Goal: Feedback & Contribution: Leave review/rating

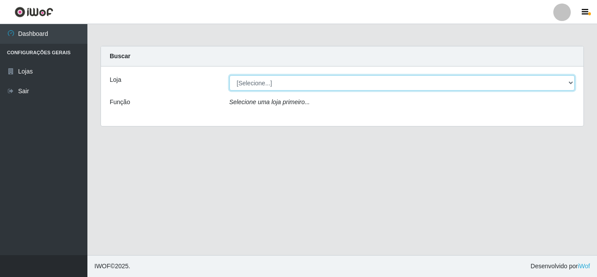
click at [251, 86] on select "[Selecione...] Hiper Queiroz - [GEOGRAPHIC_DATA]" at bounding box center [403, 82] width 346 height 15
select select "513"
click at [230, 75] on select "[Selecione...] Hiper Queiroz - [GEOGRAPHIC_DATA]" at bounding box center [403, 82] width 346 height 15
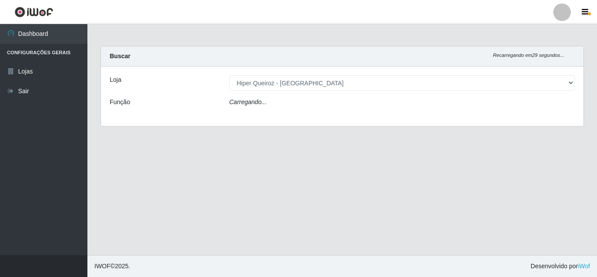
click at [265, 103] on div "Carregando..." at bounding box center [402, 104] width 359 height 13
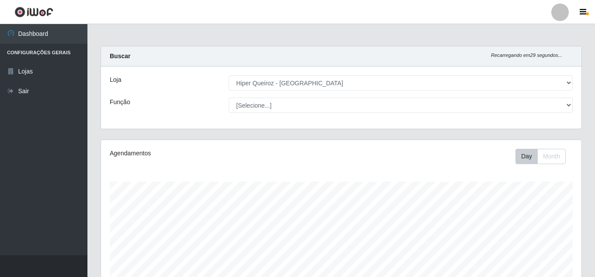
scroll to position [181, 481]
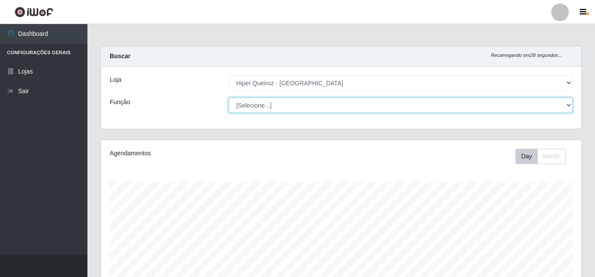
click at [265, 108] on select "[Selecione...] Embalador Embalador + Embalador ++ Operador de Caixa Operador de…" at bounding box center [401, 105] width 344 height 15
select select "1"
click at [229, 98] on select "[Selecione...] Embalador Embalador + Embalador ++ Operador de Caixa Operador de…" at bounding box center [401, 105] width 344 height 15
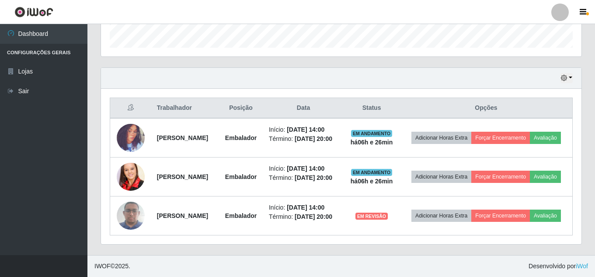
scroll to position [285, 0]
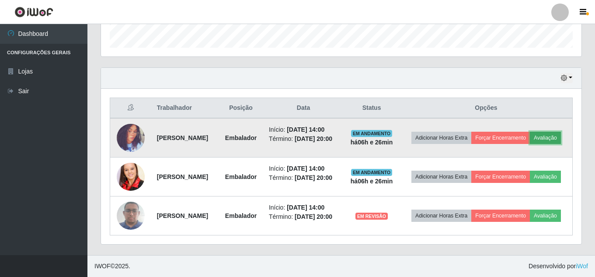
click at [530, 132] on button "Avaliação" at bounding box center [545, 138] width 31 height 12
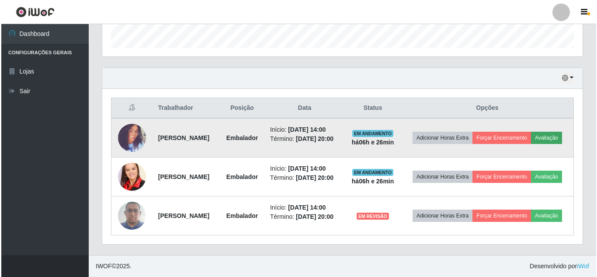
scroll to position [181, 476]
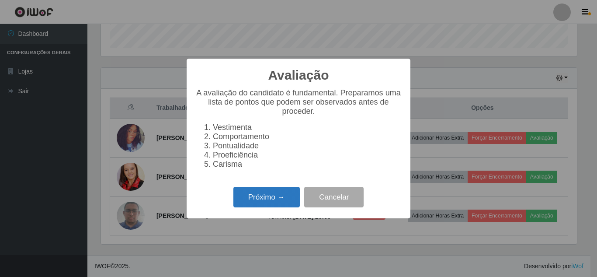
click at [258, 201] on button "Próximo →" at bounding box center [267, 197] width 66 height 21
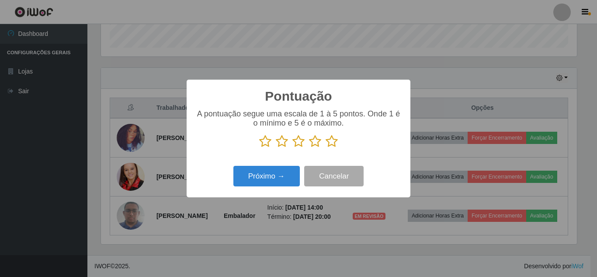
click at [335, 139] on icon at bounding box center [332, 141] width 12 height 13
click at [326, 148] on input "radio" at bounding box center [326, 148] width 0 height 0
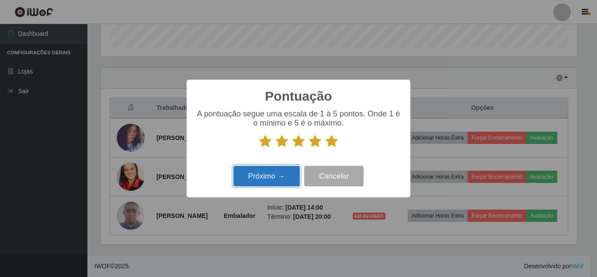
click at [260, 179] on button "Próximo →" at bounding box center [267, 176] width 66 height 21
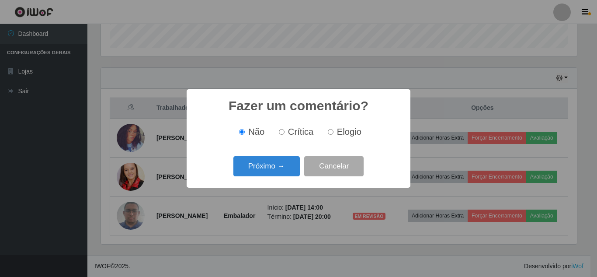
click at [334, 130] on label "Elogio" at bounding box center [342, 132] width 37 height 10
click at [334, 130] on input "Elogio" at bounding box center [331, 132] width 6 height 6
radio input "true"
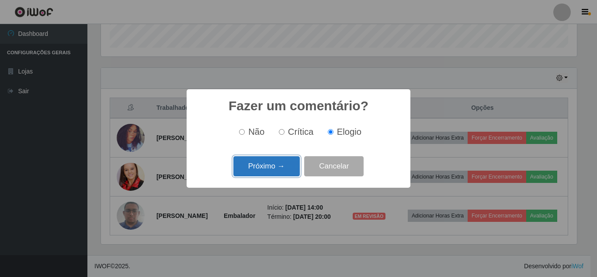
click at [261, 167] on button "Próximo →" at bounding box center [267, 166] width 66 height 21
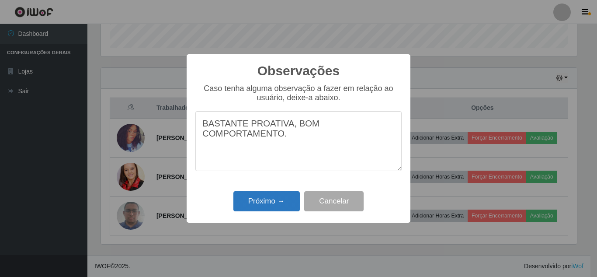
type textarea "BASTANTE PROATIVA, BOM COMPORTAMENTO."
click at [275, 198] on button "Próximo →" at bounding box center [267, 201] width 66 height 21
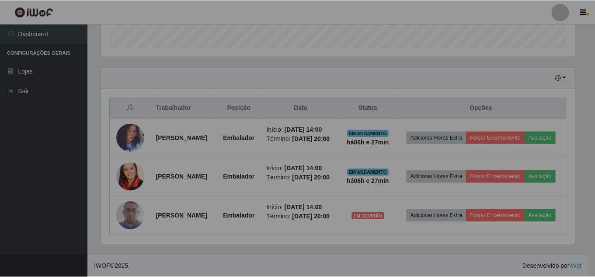
scroll to position [181, 481]
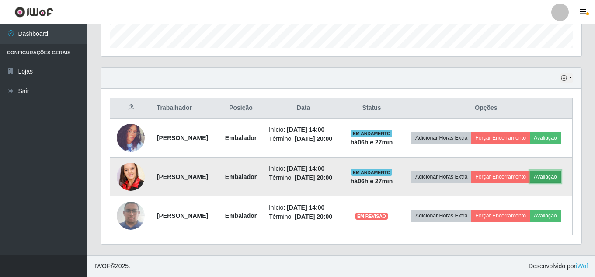
click at [530, 179] on button "Avaliação" at bounding box center [545, 177] width 31 height 12
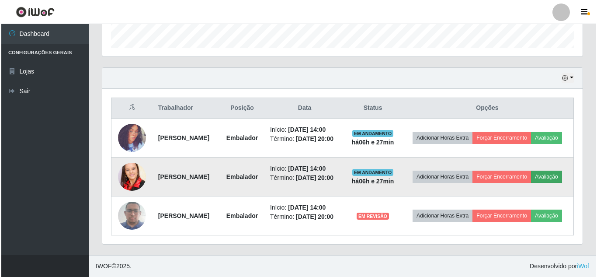
scroll to position [181, 476]
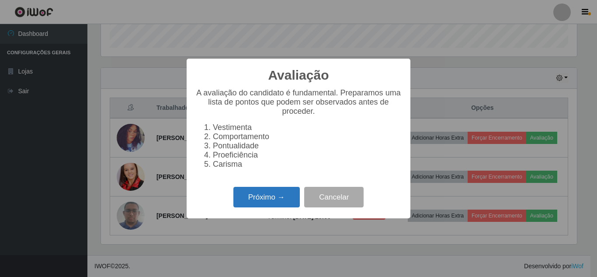
click at [267, 207] on button "Próximo →" at bounding box center [267, 197] width 66 height 21
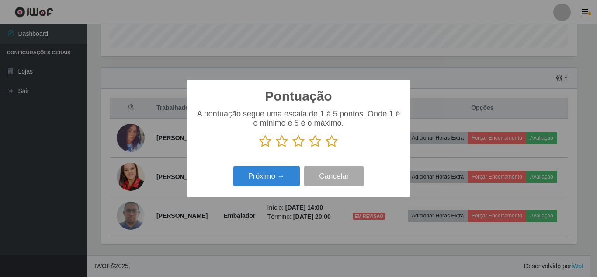
click at [330, 143] on icon at bounding box center [332, 141] width 12 height 13
click at [326, 148] on input "radio" at bounding box center [326, 148] width 0 height 0
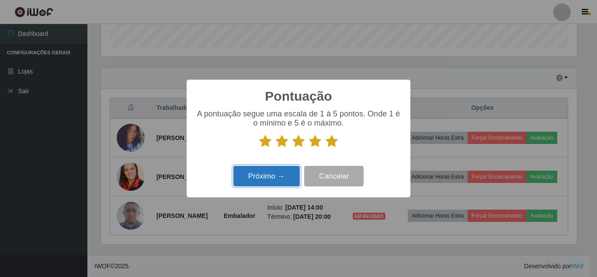
click at [251, 181] on button "Próximo →" at bounding box center [267, 176] width 66 height 21
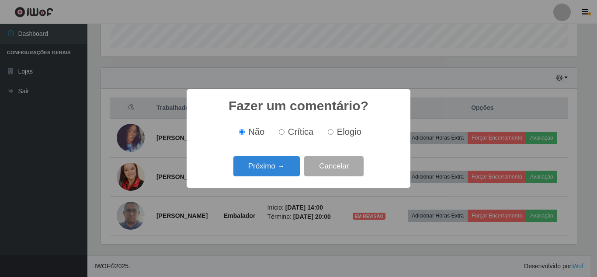
click at [330, 133] on input "Elogio" at bounding box center [331, 132] width 6 height 6
radio input "true"
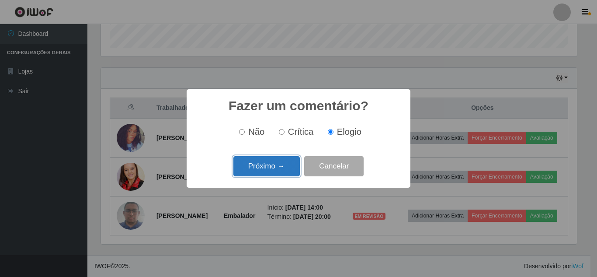
click at [280, 166] on button "Próximo →" at bounding box center [267, 166] width 66 height 21
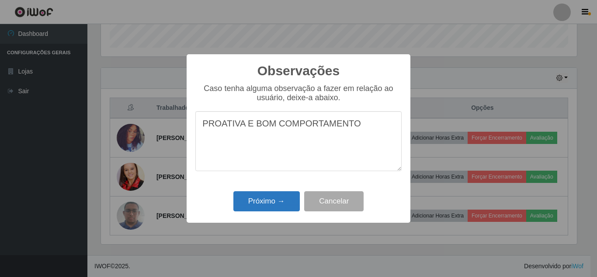
type textarea "PROATIVA E BOM COMPORTAMENTO"
click at [265, 205] on button "Próximo →" at bounding box center [267, 201] width 66 height 21
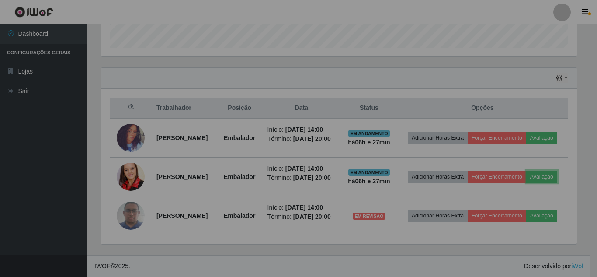
scroll to position [181, 481]
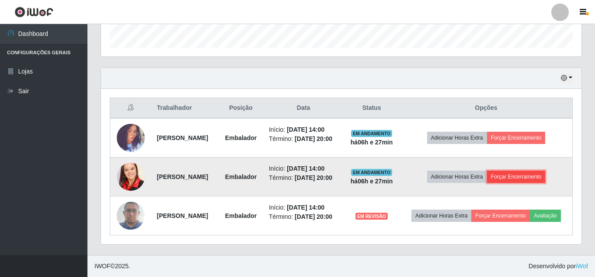
click at [524, 171] on button "Forçar Encerramento" at bounding box center [516, 177] width 59 height 12
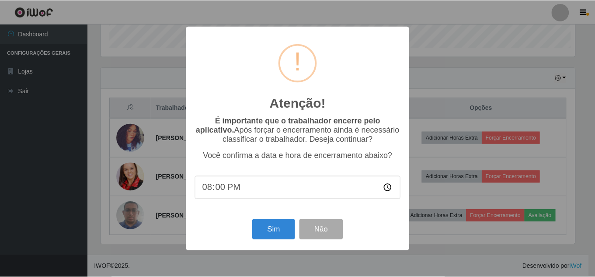
scroll to position [181, 476]
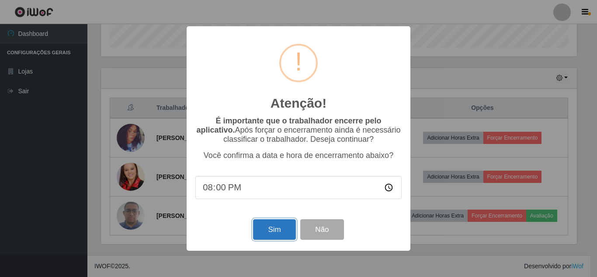
click at [282, 231] on button "Sim" at bounding box center [274, 229] width 42 height 21
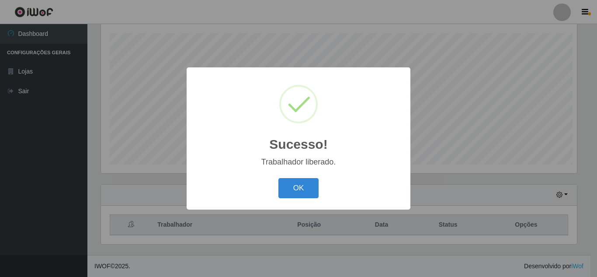
click at [513, 122] on div "Sucesso! × Trabalhador liberado. OK Cancel" at bounding box center [298, 138] width 597 height 277
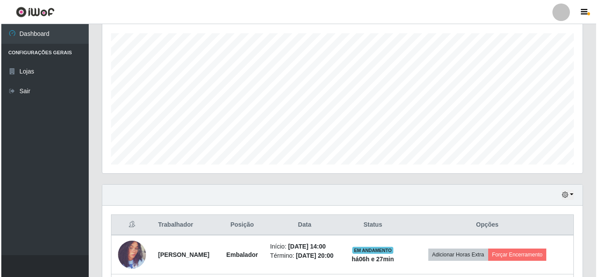
scroll to position [181, 481]
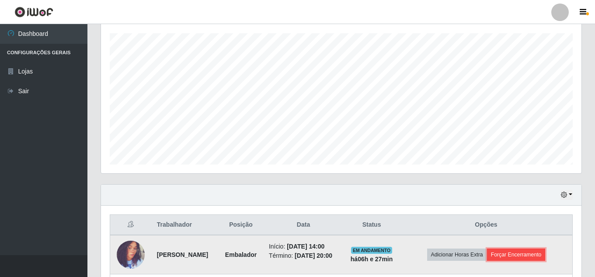
click at [527, 254] on button "Forçar Encerramento" at bounding box center [516, 254] width 59 height 12
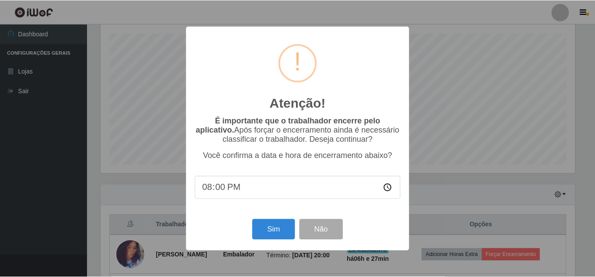
scroll to position [181, 476]
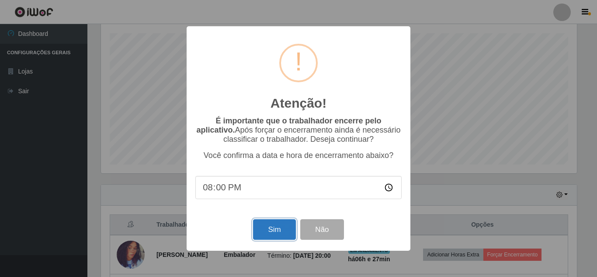
click at [278, 230] on button "Sim" at bounding box center [274, 229] width 42 height 21
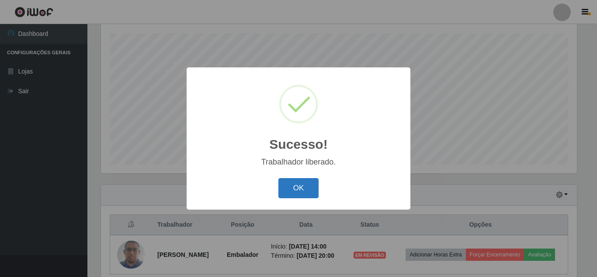
drag, startPoint x: 297, startPoint y: 180, endPoint x: 296, endPoint y: 186, distance: 6.4
click at [297, 186] on button "OK" at bounding box center [299, 188] width 41 height 21
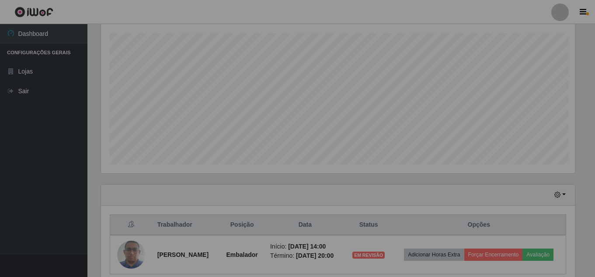
scroll to position [0, 0]
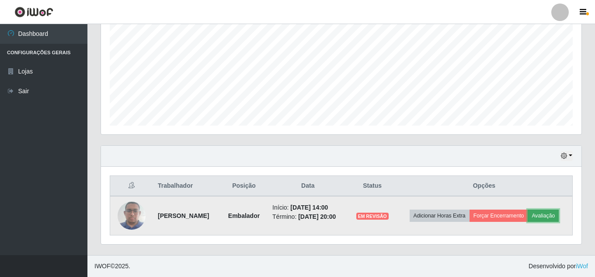
click at [539, 213] on button "Avaliação" at bounding box center [543, 215] width 31 height 12
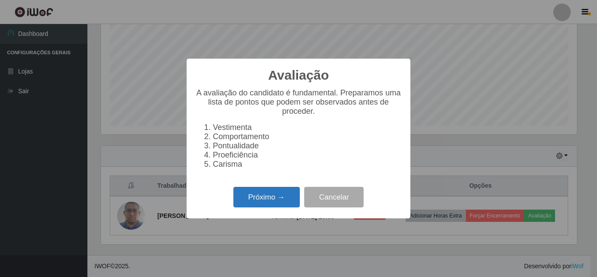
click at [277, 207] on button "Próximo →" at bounding box center [267, 197] width 66 height 21
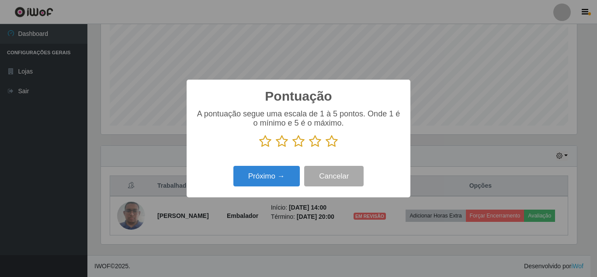
click at [317, 141] on icon at bounding box center [315, 141] width 12 height 13
click at [309, 148] on input "radio" at bounding box center [309, 148] width 0 height 0
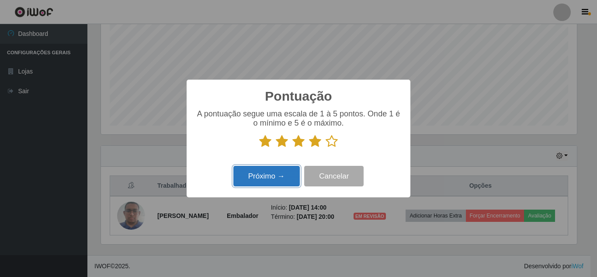
click at [278, 177] on button "Próximo →" at bounding box center [267, 176] width 66 height 21
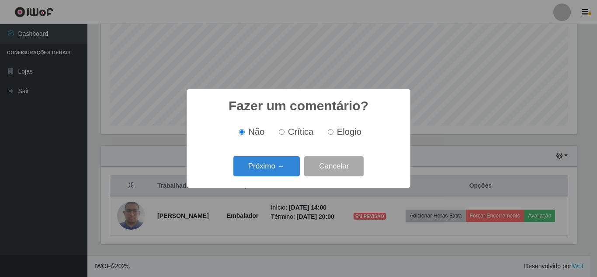
drag, startPoint x: 333, startPoint y: 134, endPoint x: 310, endPoint y: 143, distance: 25.5
click at [332, 133] on label "Elogio" at bounding box center [342, 132] width 37 height 10
click at [328, 129] on label "Elogio" at bounding box center [342, 132] width 37 height 10
click at [328, 129] on input "Elogio" at bounding box center [331, 132] width 6 height 6
radio input "true"
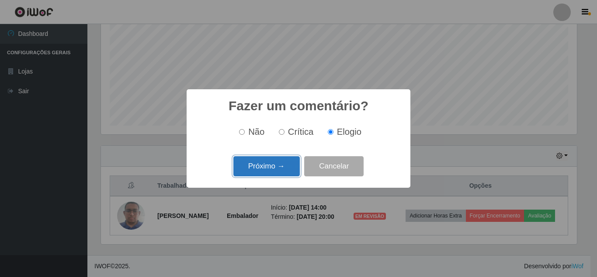
click at [275, 164] on button "Próximo →" at bounding box center [267, 166] width 66 height 21
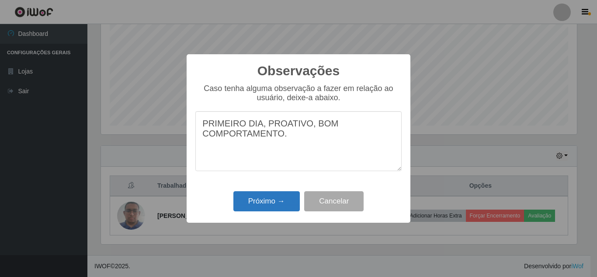
type textarea "PRIMEIRO DIA, PROATIVO, BOM COMPORTAMENTO."
click at [282, 202] on button "Próximo →" at bounding box center [267, 201] width 66 height 21
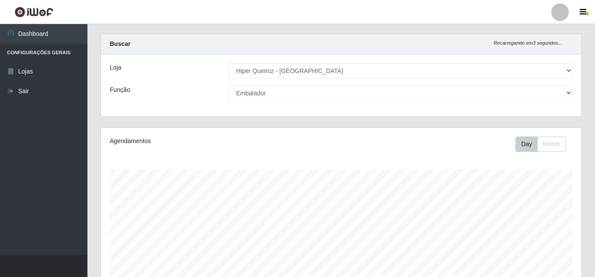
scroll to position [4, 0]
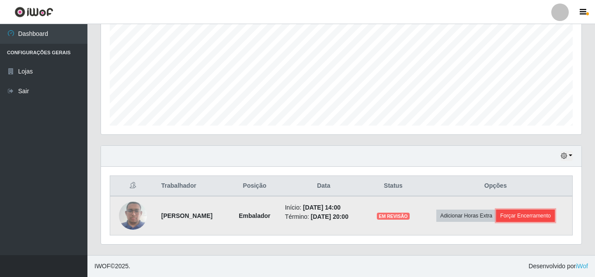
click at [537, 220] on button "Forçar Encerramento" at bounding box center [525, 215] width 59 height 12
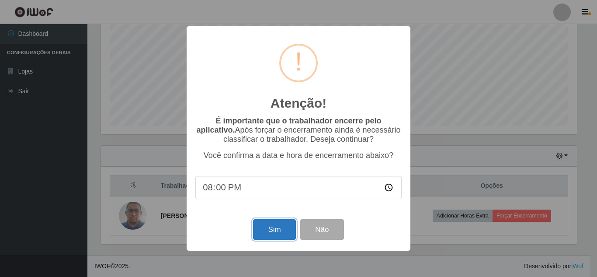
click at [268, 227] on button "Sim" at bounding box center [274, 229] width 42 height 21
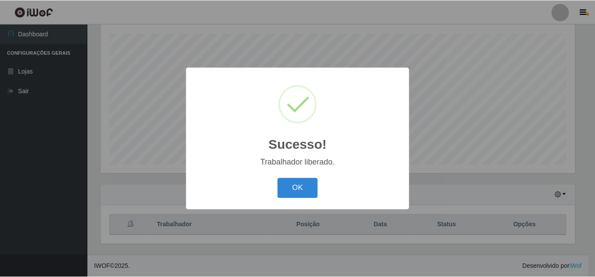
scroll to position [181, 476]
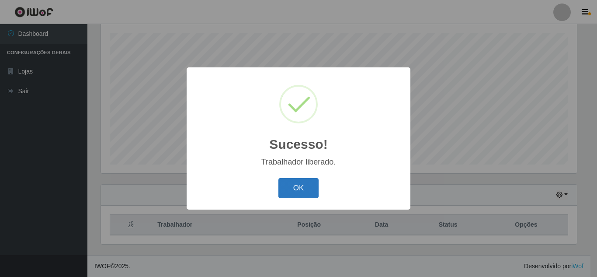
click at [293, 190] on button "OK" at bounding box center [299, 188] width 41 height 21
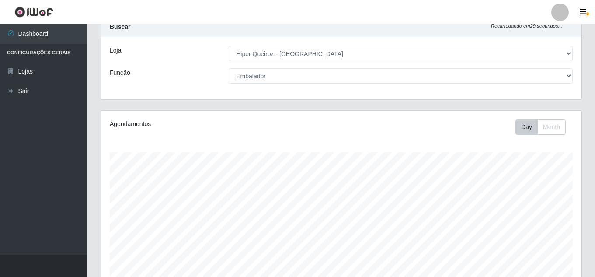
scroll to position [17, 0]
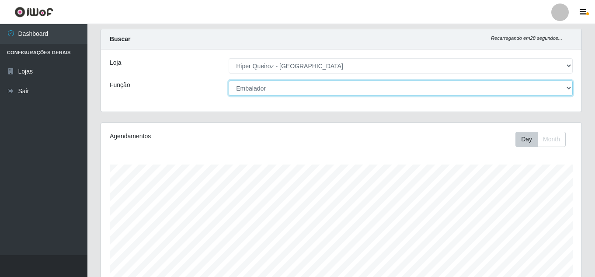
click at [291, 83] on select "[Selecione...] Embalador Embalador + Embalador ++ Operador de Caixa Operador de…" at bounding box center [401, 87] width 344 height 15
select select "22"
click at [229, 80] on select "[Selecione...] Embalador Embalador + Embalador ++ Operador de Caixa Operador de…" at bounding box center [401, 87] width 344 height 15
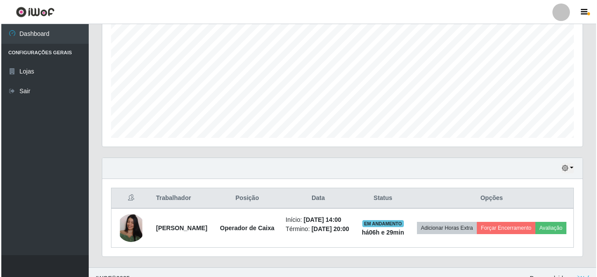
scroll to position [194, 0]
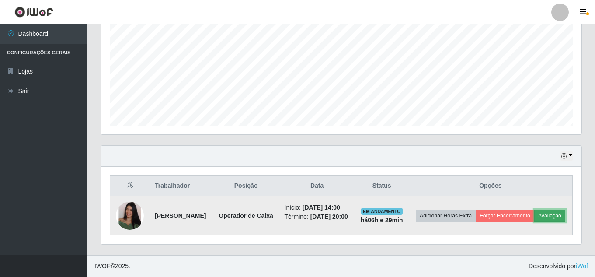
click at [534, 220] on button "Avaliação" at bounding box center [549, 215] width 31 height 12
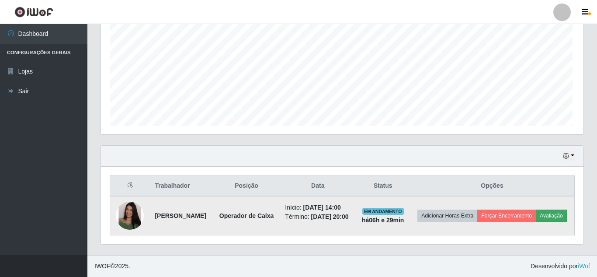
scroll to position [181, 476]
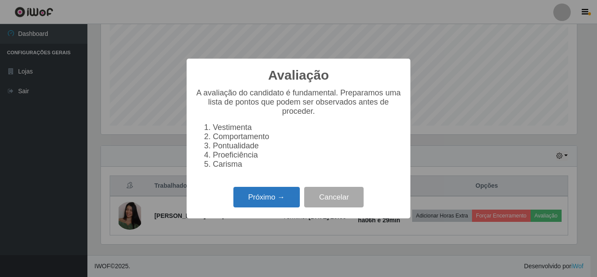
click at [244, 198] on button "Próximo →" at bounding box center [267, 197] width 66 height 21
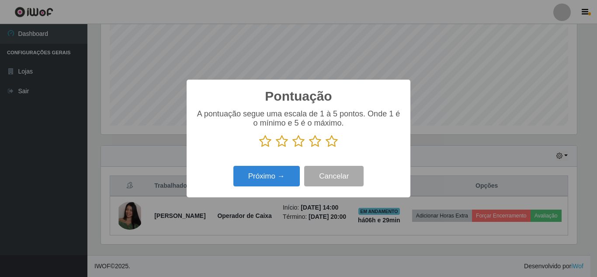
scroll to position [437119, 436824]
click at [330, 141] on icon at bounding box center [332, 141] width 12 height 13
click at [326, 148] on input "radio" at bounding box center [326, 148] width 0 height 0
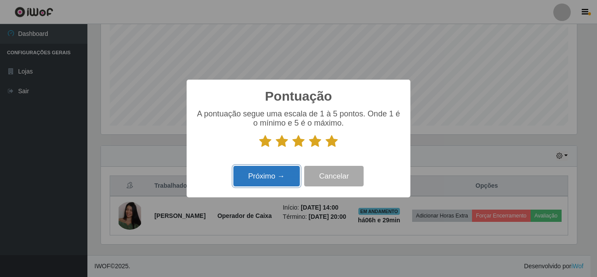
click at [255, 182] on button "Próximo →" at bounding box center [267, 176] width 66 height 21
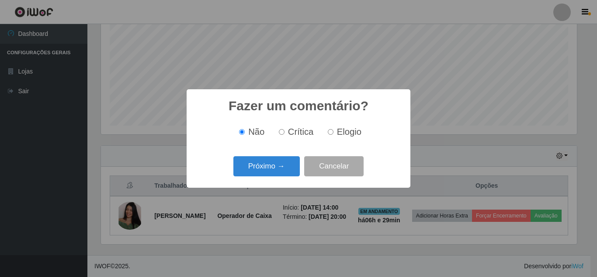
click at [331, 133] on input "Elogio" at bounding box center [331, 132] width 6 height 6
radio input "true"
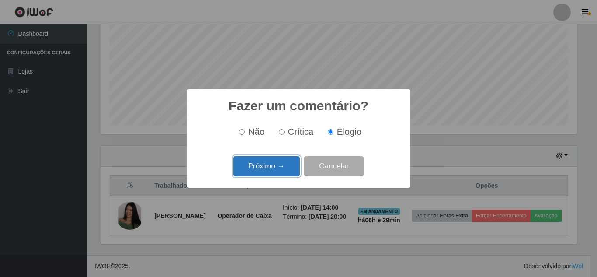
click at [270, 167] on button "Próximo →" at bounding box center [267, 166] width 66 height 21
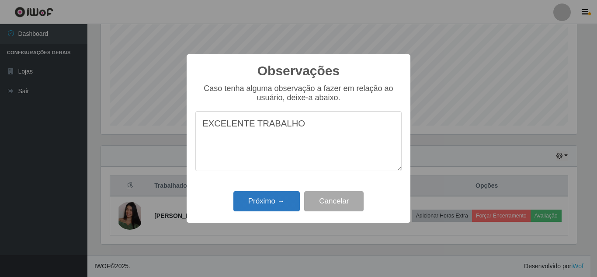
type textarea "EXCELENTE TRABALHO"
click at [266, 205] on button "Próximo →" at bounding box center [267, 201] width 66 height 21
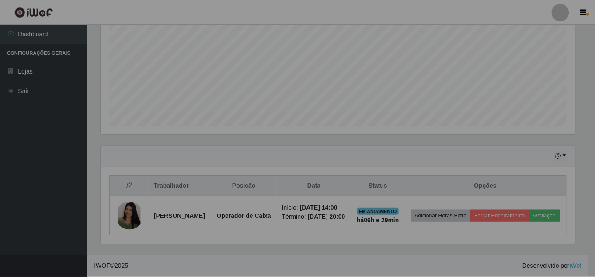
scroll to position [181, 481]
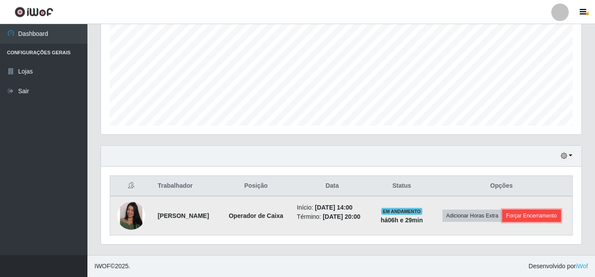
click at [519, 218] on button "Forçar Encerramento" at bounding box center [531, 215] width 59 height 12
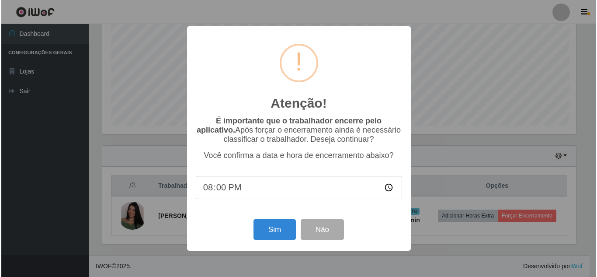
scroll to position [181, 476]
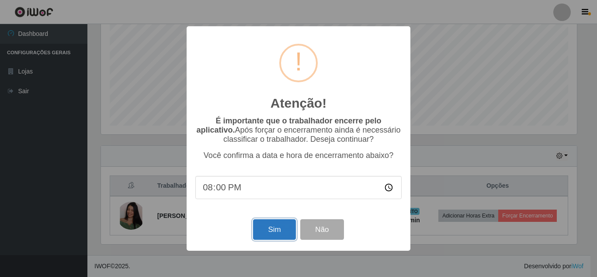
click at [265, 235] on button "Sim" at bounding box center [274, 229] width 42 height 21
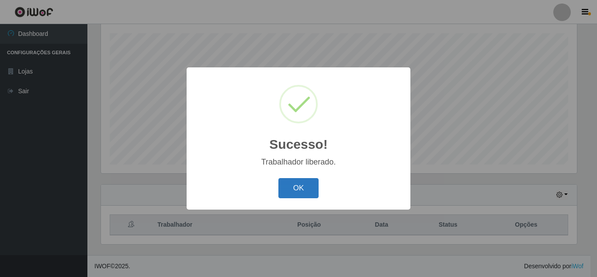
click at [296, 195] on button "OK" at bounding box center [299, 188] width 41 height 21
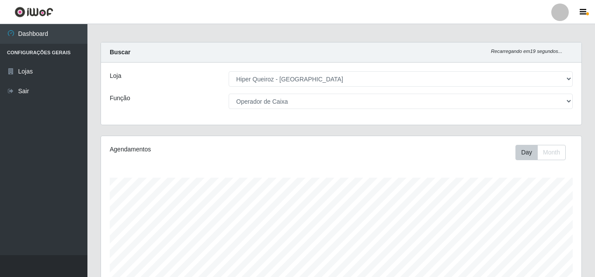
scroll to position [0, 0]
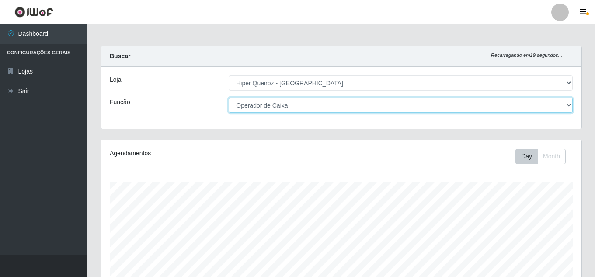
click at [272, 105] on select "[Selecione...] Embalador Embalador + Embalador ++ Operador de Caixa Operador de…" at bounding box center [401, 105] width 344 height 15
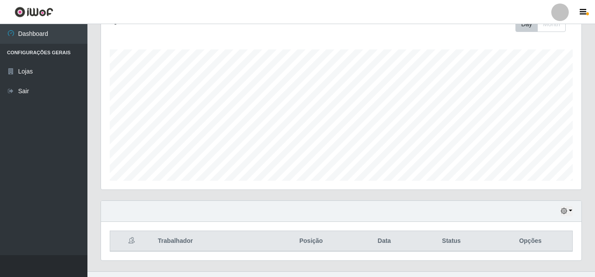
scroll to position [148, 0]
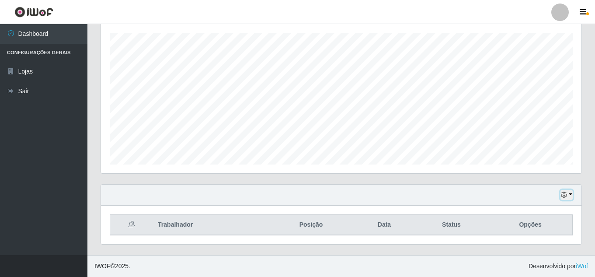
click at [565, 196] on icon "button" at bounding box center [564, 195] width 6 height 6
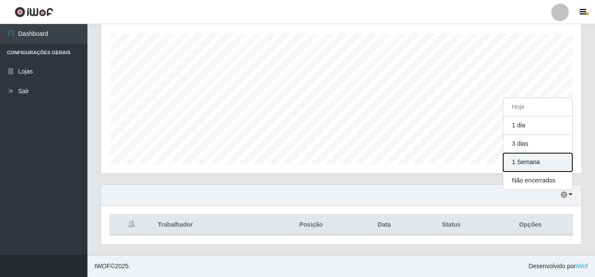
click at [522, 164] on button "1 Semana" at bounding box center [537, 162] width 69 height 18
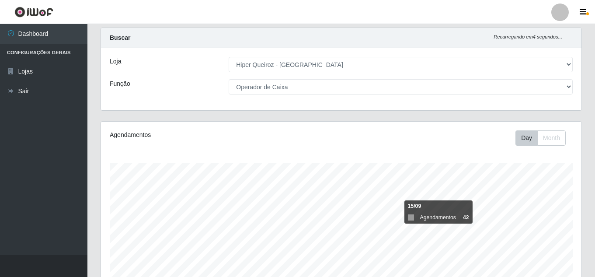
scroll to position [0, 0]
